Goal: Check status: Check status

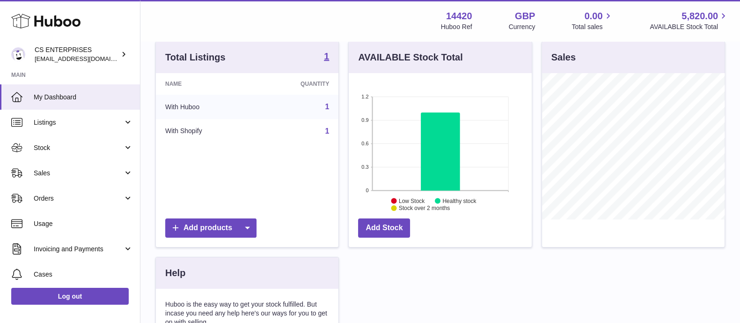
scroll to position [146, 182]
click at [90, 169] on span "Sales" at bounding box center [78, 173] width 89 height 9
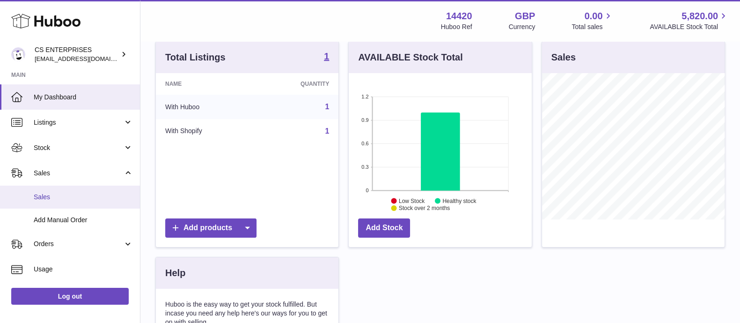
click at [77, 202] on link "Sales" at bounding box center [70, 196] width 140 height 23
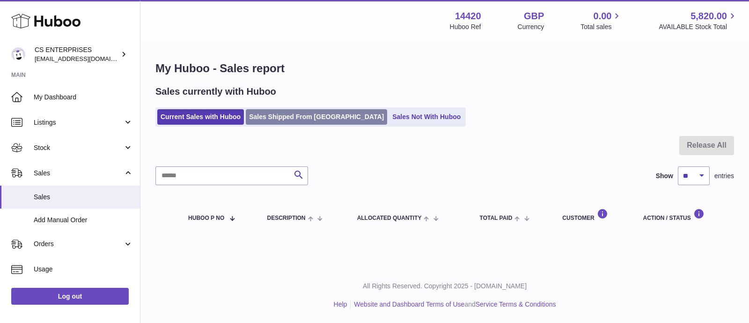
click at [330, 112] on link "Sales Shipped From [GEOGRAPHIC_DATA]" at bounding box center [316, 116] width 141 height 15
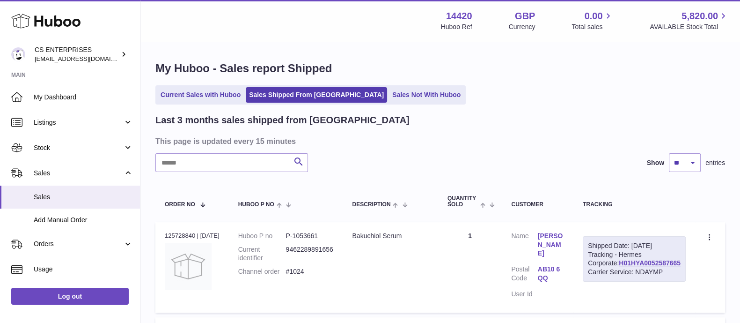
scroll to position [75, 0]
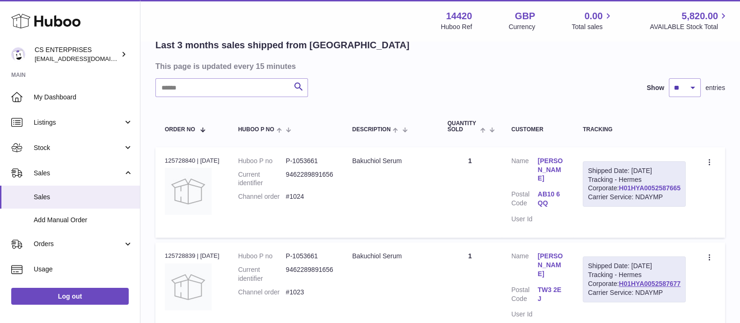
click at [631, 191] on link "H01HYA0052587665" at bounding box center [650, 187] width 62 height 7
